Goal: Transaction & Acquisition: Obtain resource

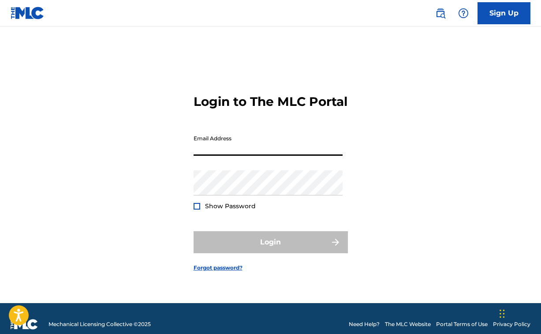
click at [258, 156] on input "Email Address" at bounding box center [268, 143] width 149 height 25
type input "[EMAIL_ADDRESS][DOMAIN_NAME]"
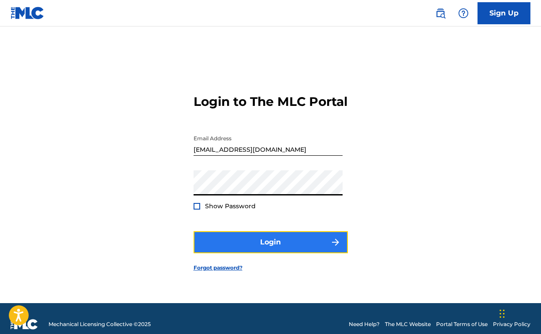
click at [281, 249] on button "Login" at bounding box center [271, 242] width 154 height 22
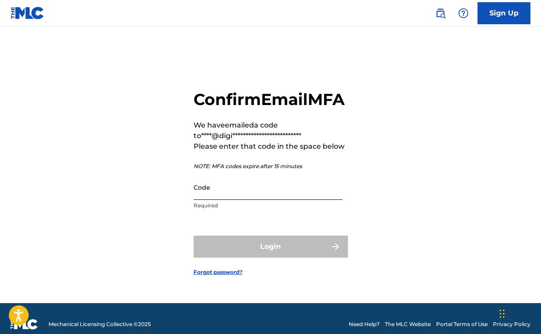
click at [211, 200] on input "Code" at bounding box center [268, 187] width 149 height 25
paste input "390268"
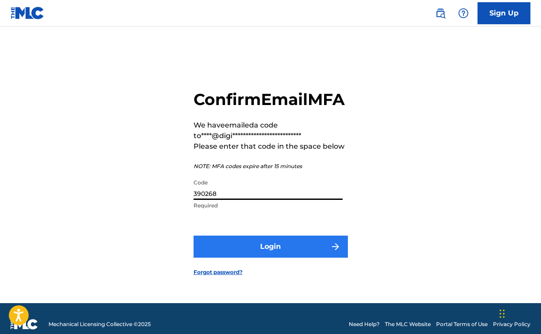
type input "390268"
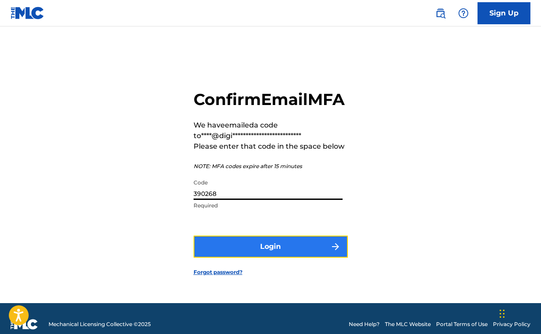
click at [258, 258] on button "Login" at bounding box center [271, 246] width 154 height 22
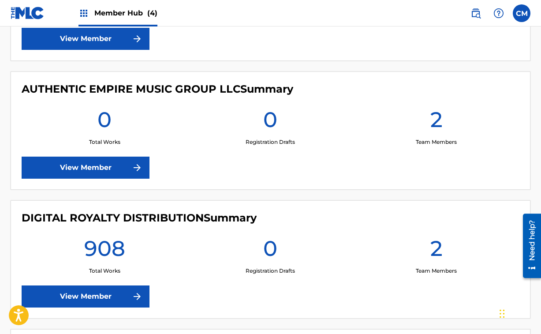
scroll to position [381, 0]
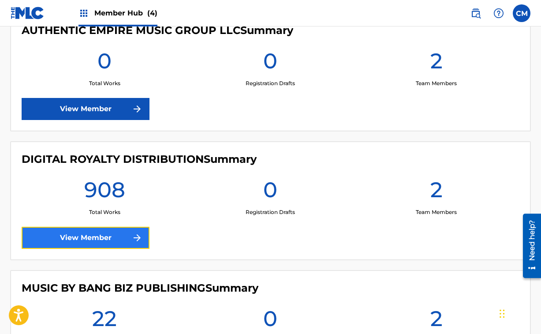
click at [95, 237] on link "View Member" at bounding box center [86, 238] width 128 height 22
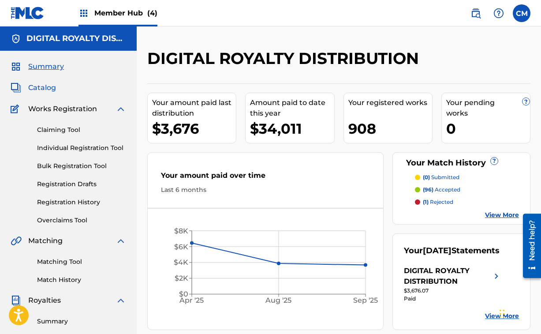
click at [46, 85] on span "Catalog" at bounding box center [42, 87] width 28 height 11
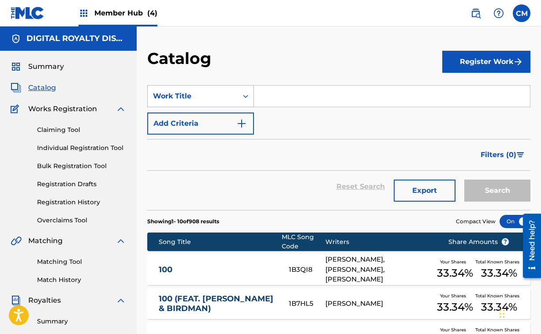
click at [243, 96] on icon "Search Form" at bounding box center [245, 96] width 5 height 3
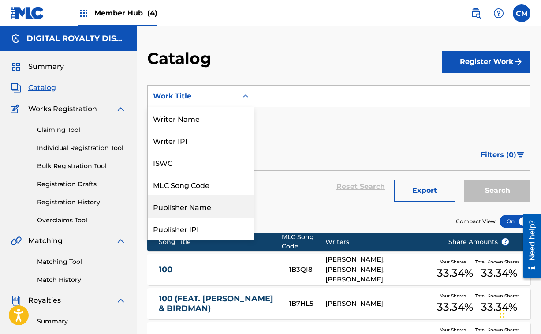
click at [203, 202] on div "Publisher Name" at bounding box center [201, 206] width 106 height 22
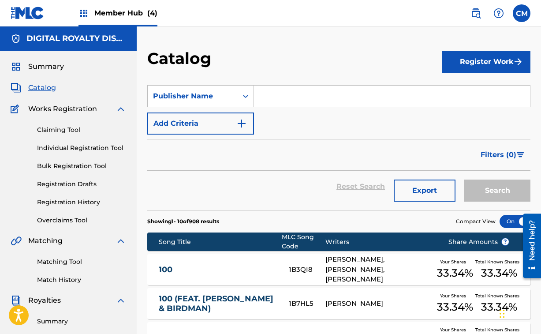
click at [279, 94] on input "Search Form" at bounding box center [392, 96] width 276 height 21
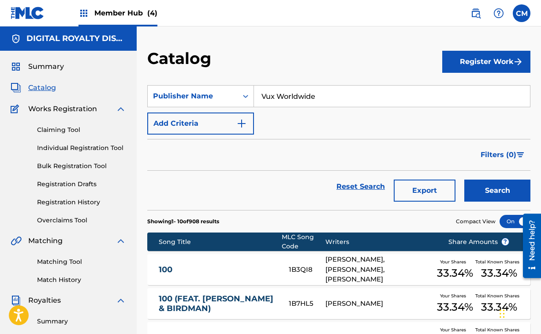
type input "Vux Worldwide"
click at [464, 179] on button "Search" at bounding box center [497, 190] width 66 height 22
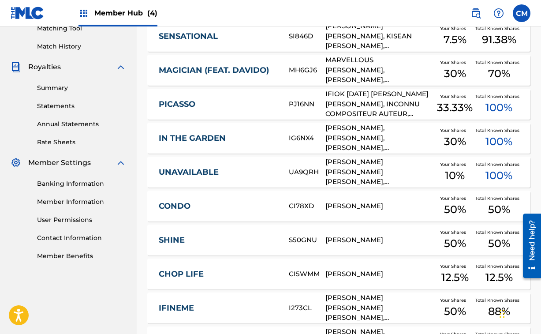
scroll to position [344, 0]
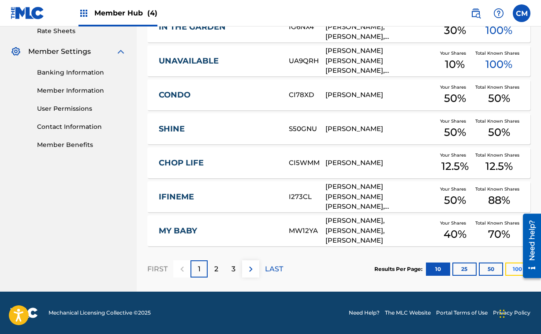
click at [512, 270] on button "100" at bounding box center [517, 268] width 24 height 13
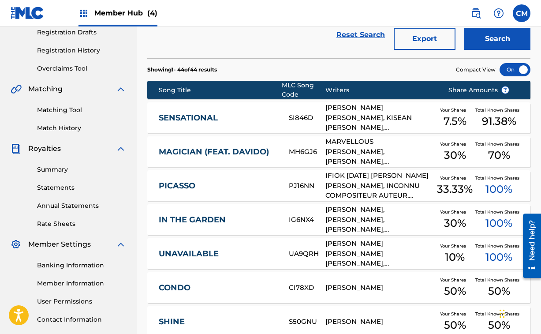
scroll to position [146, 0]
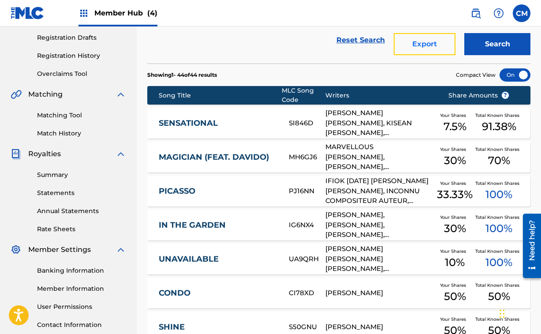
click at [436, 46] on button "Export" at bounding box center [425, 44] width 62 height 22
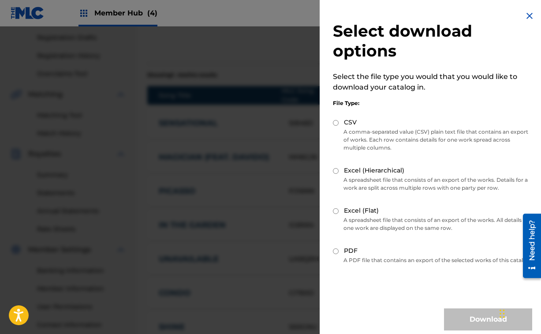
click at [335, 251] on input "PDF" at bounding box center [336, 251] width 6 height 6
radio input "true"
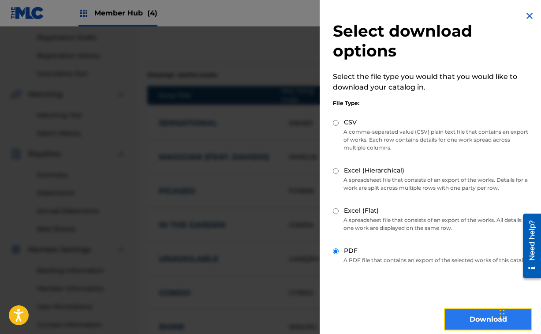
click at [480, 324] on button "Download" at bounding box center [488, 319] width 88 height 22
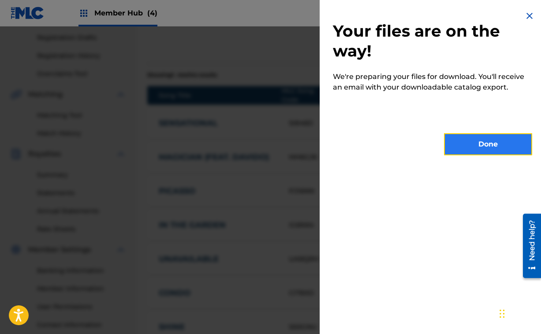
click at [480, 140] on button "Done" at bounding box center [488, 144] width 88 height 22
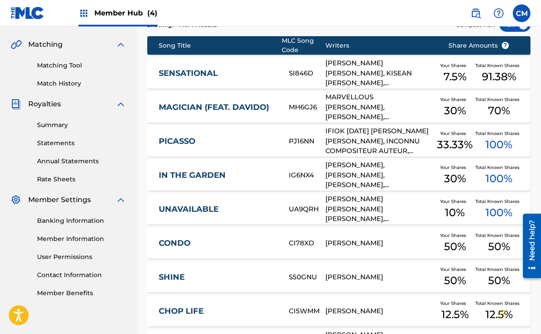
scroll to position [47, 0]
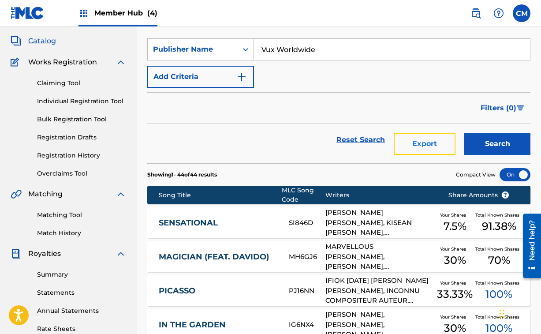
click at [430, 146] on button "Export" at bounding box center [425, 144] width 62 height 22
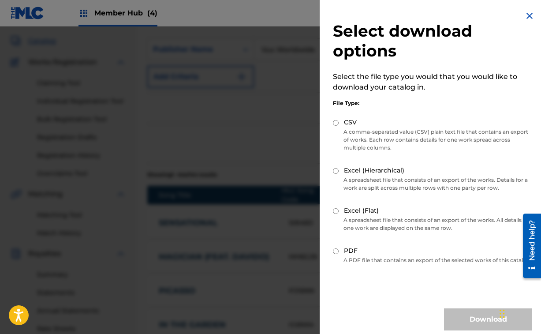
click at [335, 121] on input "CSV" at bounding box center [336, 123] width 6 height 6
radio input "true"
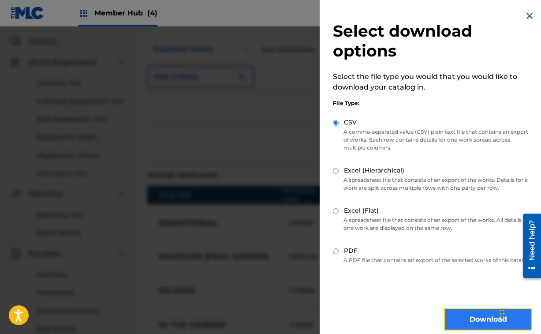
click at [475, 325] on button "Download" at bounding box center [488, 319] width 88 height 22
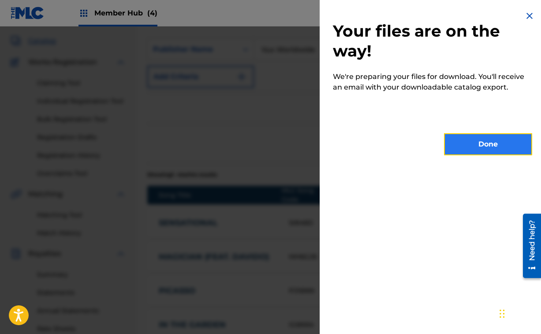
click at [488, 143] on button "Done" at bounding box center [488, 144] width 88 height 22
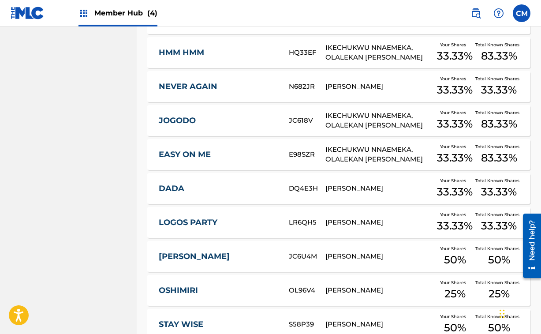
scroll to position [1495, 0]
